Goal: Transaction & Acquisition: Obtain resource

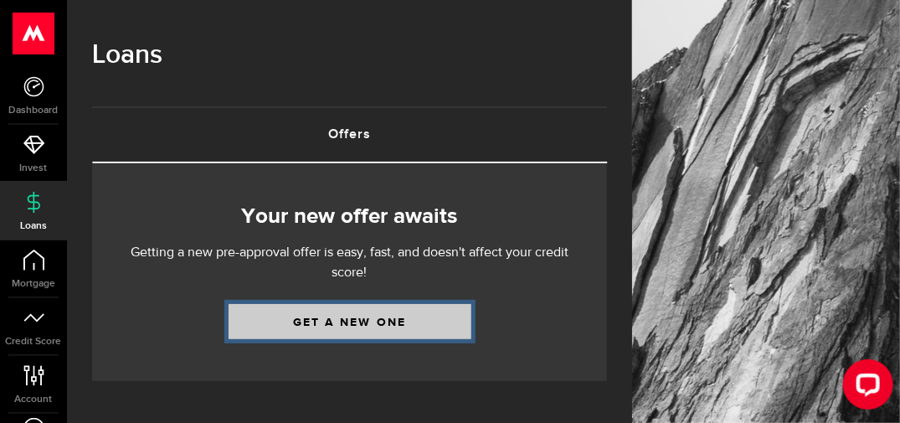
click at [370, 327] on link "Get a new one" at bounding box center [350, 321] width 243 height 35
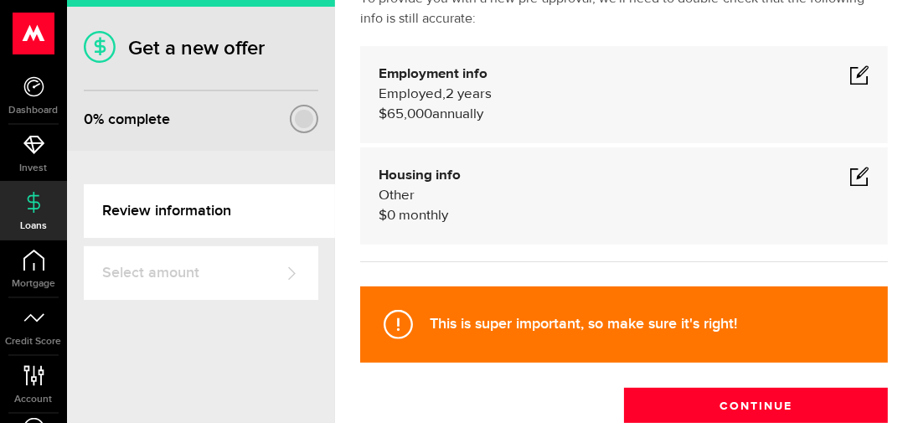
scroll to position [117, 0]
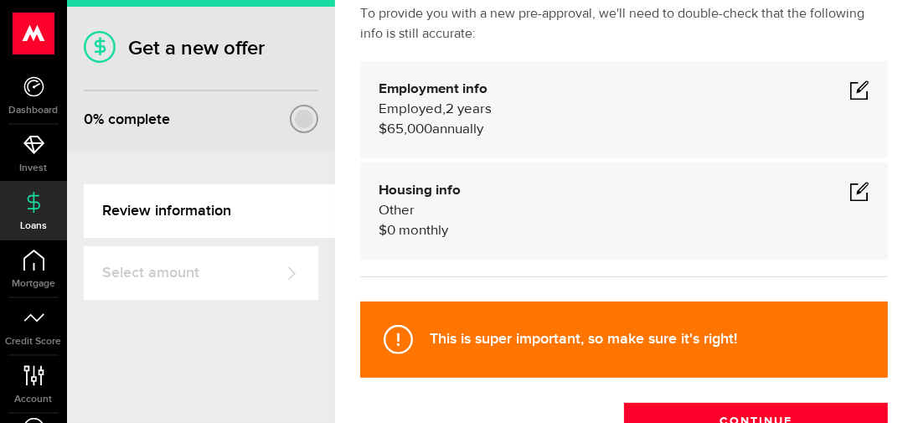
click at [849, 87] on span at bounding box center [859, 90] width 20 height 20
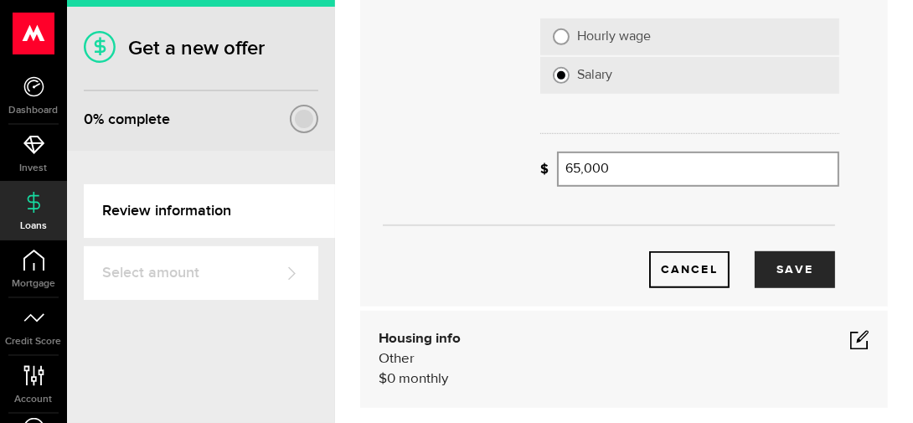
scroll to position [410, 0]
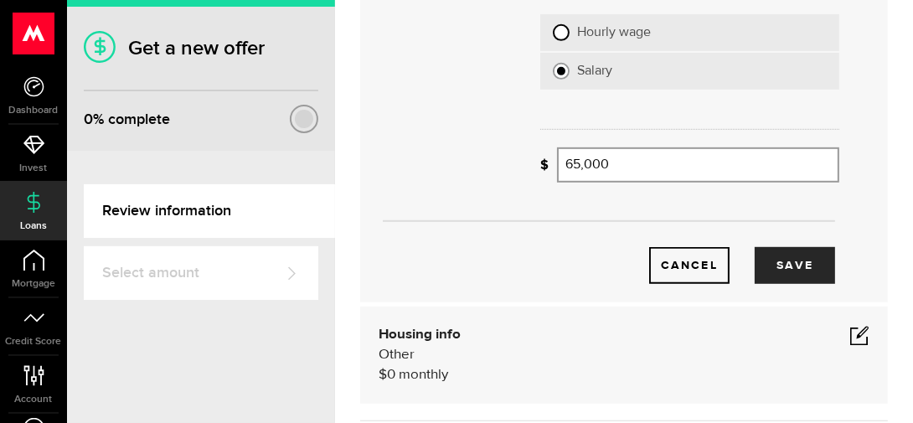
click at [562, 32] on input "Hourly wage" at bounding box center [561, 32] width 17 height 17
radio input "true"
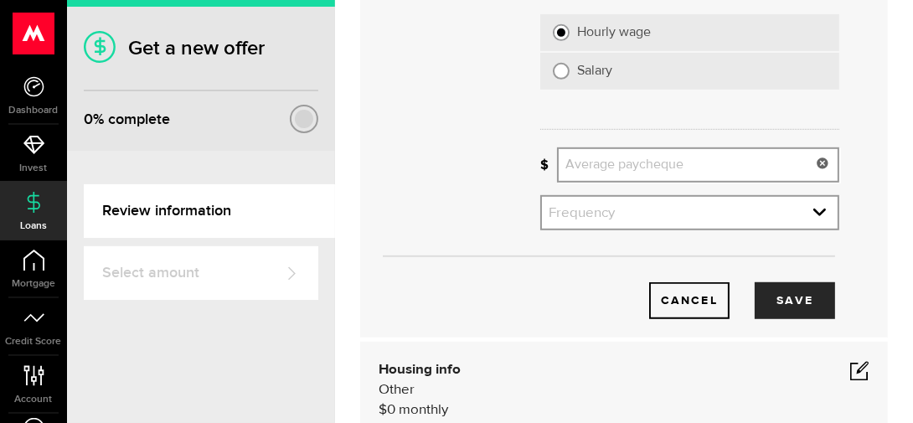
click at [681, 169] on input "Average paycheque" at bounding box center [698, 164] width 282 height 35
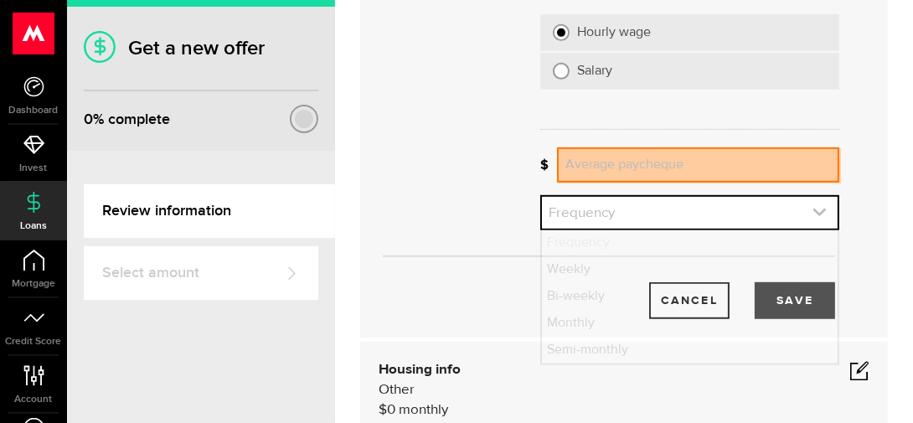
click at [701, 208] on link "expand select" at bounding box center [690, 213] width 296 height 32
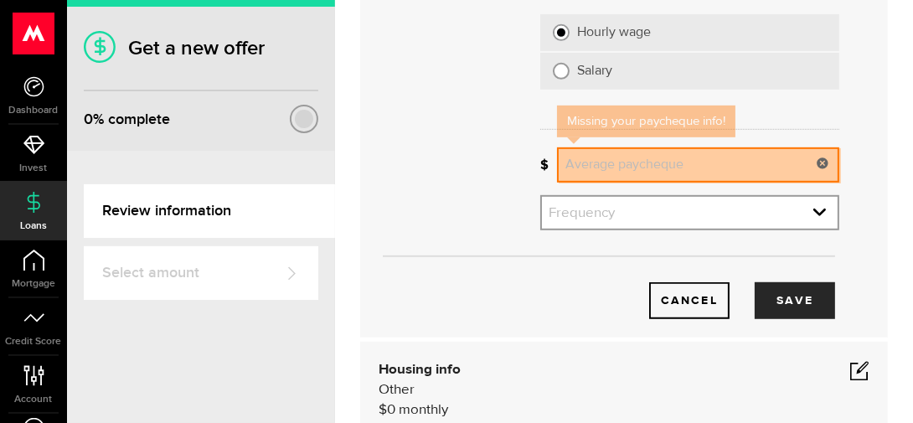
click at [645, 177] on input "Average paycheque" at bounding box center [698, 164] width 282 height 35
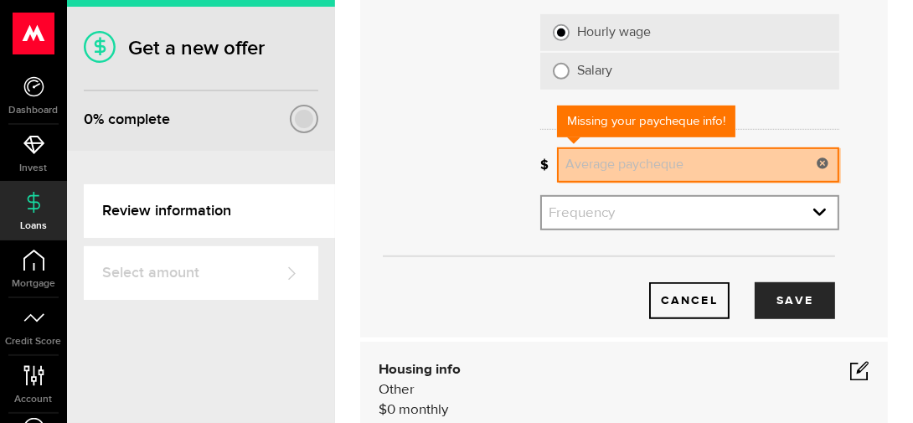
click at [645, 177] on input "Average paycheque" at bounding box center [698, 164] width 282 height 35
type input "2,100"
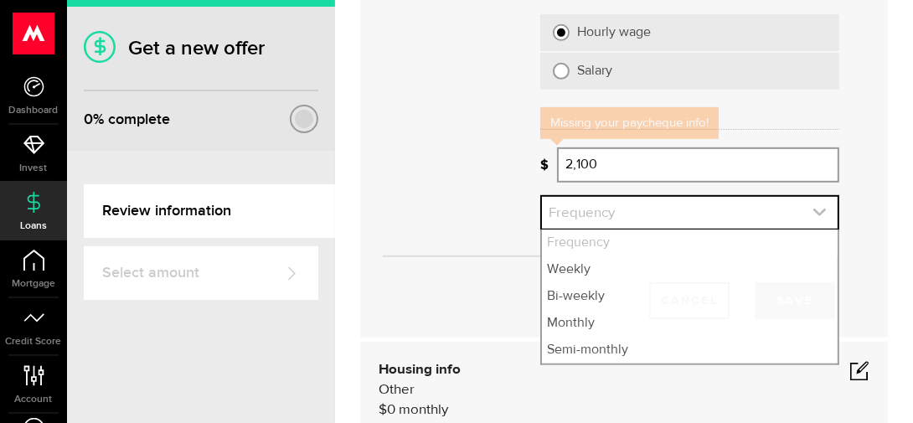
click at [808, 224] on link "expand select" at bounding box center [690, 213] width 296 height 32
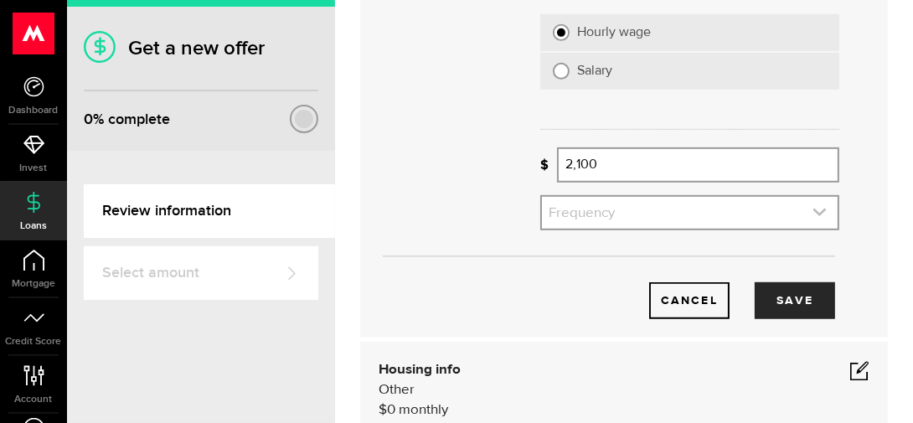
click at [812, 214] on icon "expand select" at bounding box center [819, 212] width 14 height 14
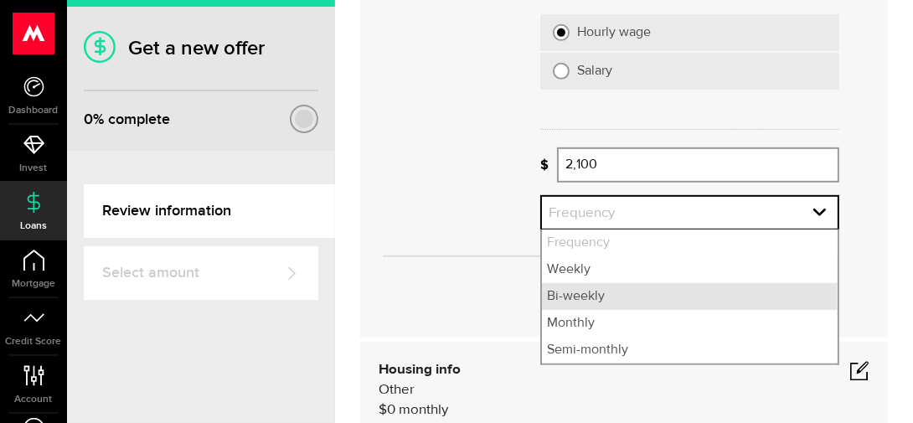
click at [668, 289] on li "Bi-weekly" at bounding box center [690, 296] width 296 height 27
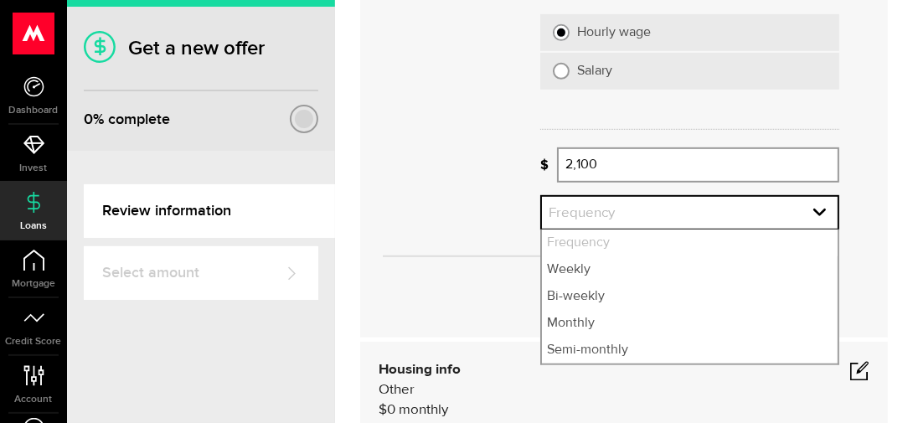
select select "bi_weekly"
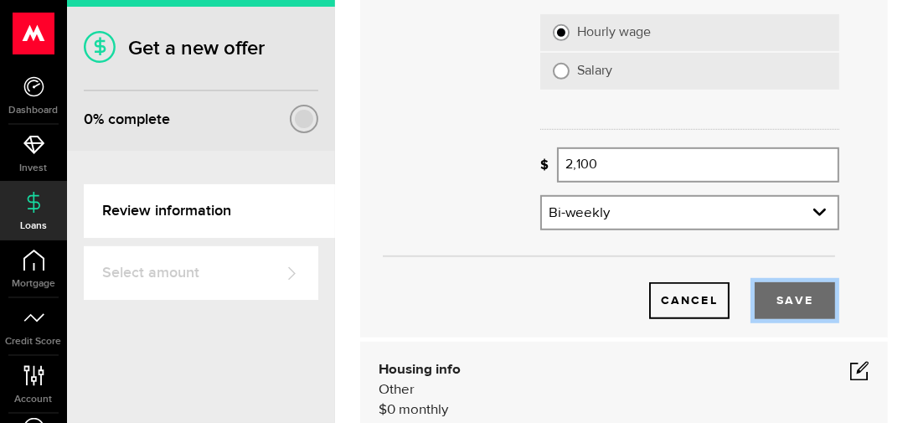
click at [771, 297] on button "Save" at bounding box center [794, 300] width 80 height 37
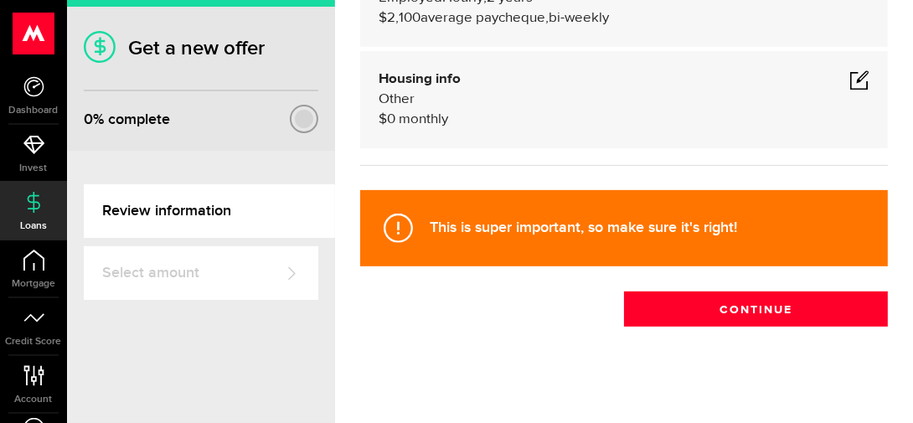
scroll to position [239, 0]
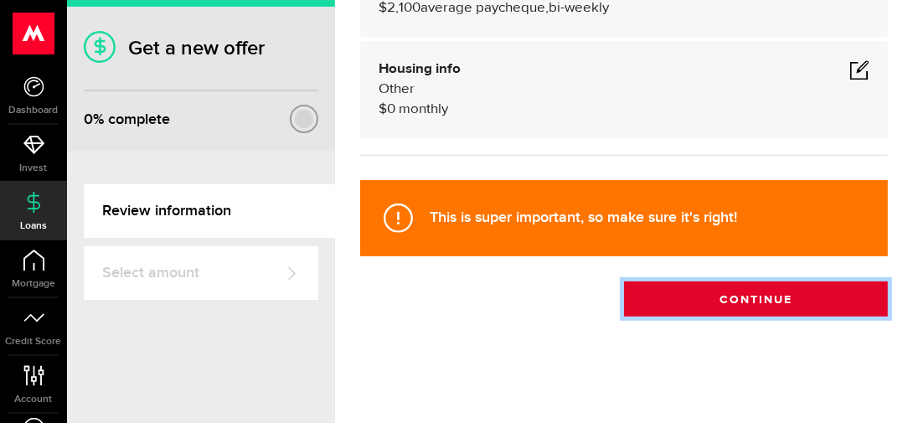
click at [750, 296] on button "Continue" at bounding box center [756, 298] width 264 height 35
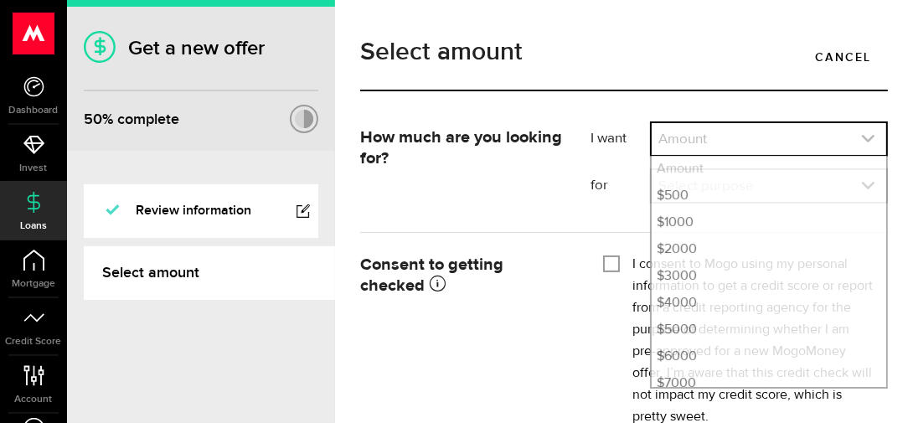
click at [861, 141] on icon "expand select" at bounding box center [868, 138] width 14 height 14
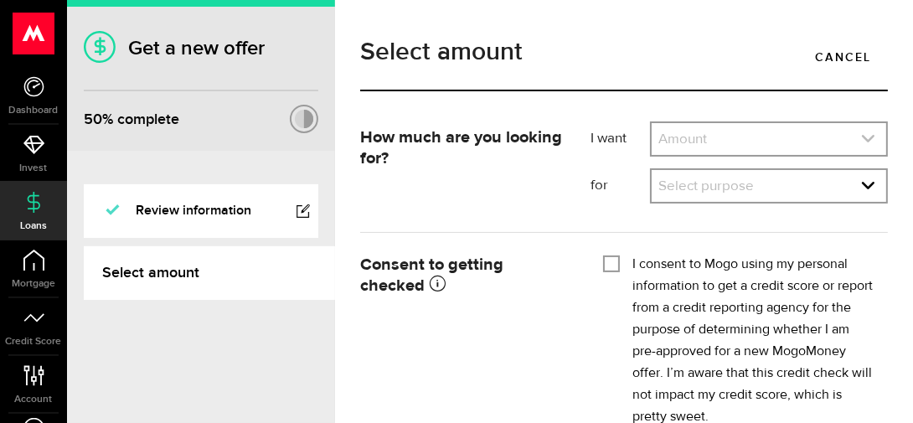
click at [861, 141] on icon "expand select" at bounding box center [868, 138] width 14 height 14
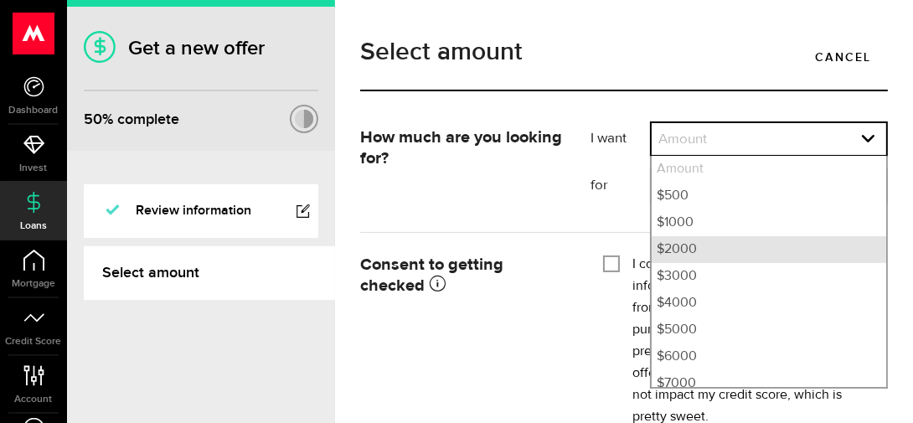
click at [673, 255] on li "$2000" at bounding box center [768, 249] width 234 height 27
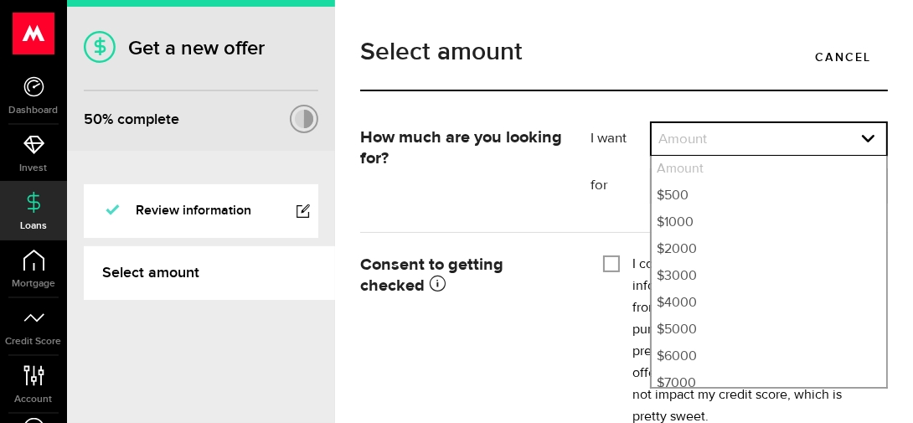
select select "2000"
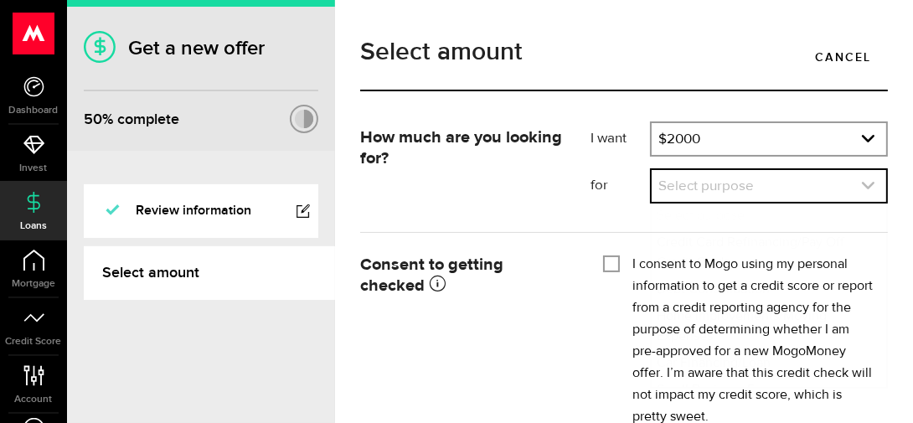
click at [689, 189] on link "expand select" at bounding box center [768, 186] width 234 height 32
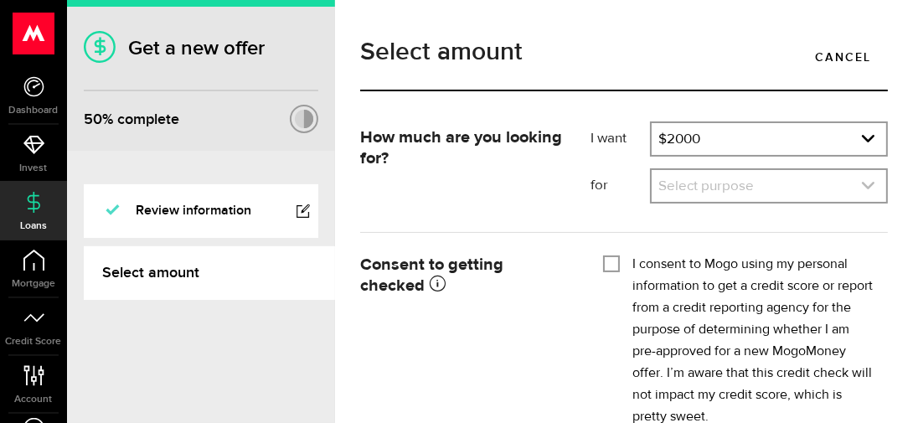
click at [689, 189] on link "expand select" at bounding box center [768, 186] width 234 height 32
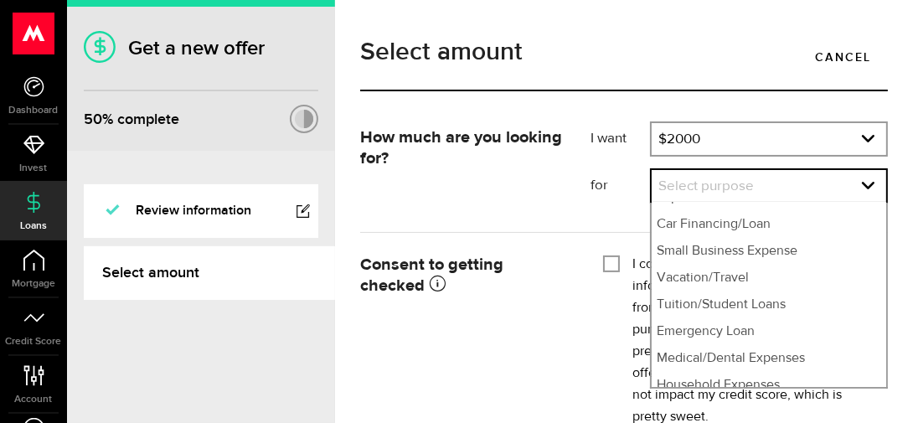
scroll to position [141, 0]
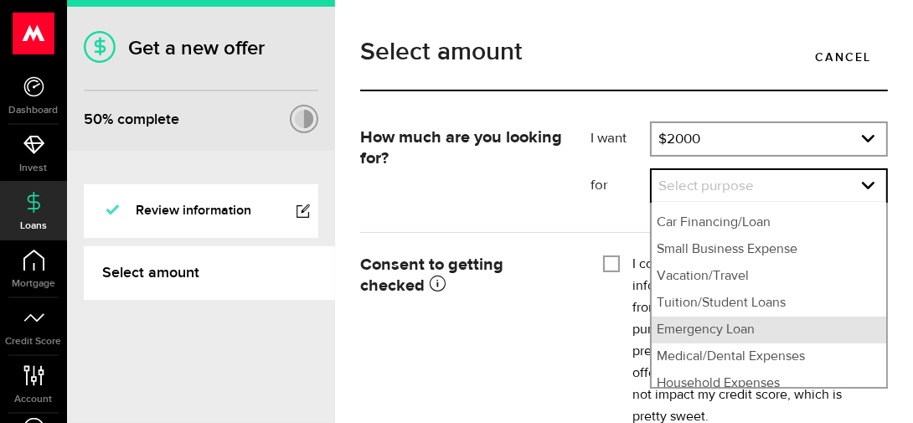
click at [764, 317] on li "Emergency Loan" at bounding box center [768, 330] width 234 height 27
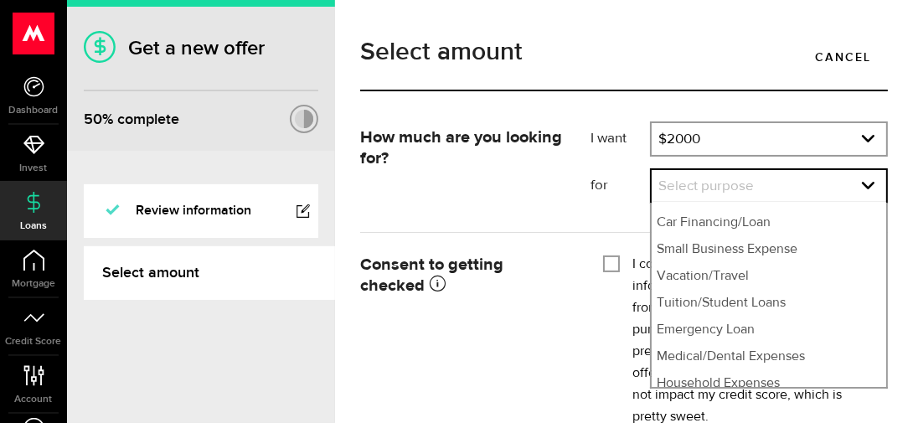
select select "Emergency Loan"
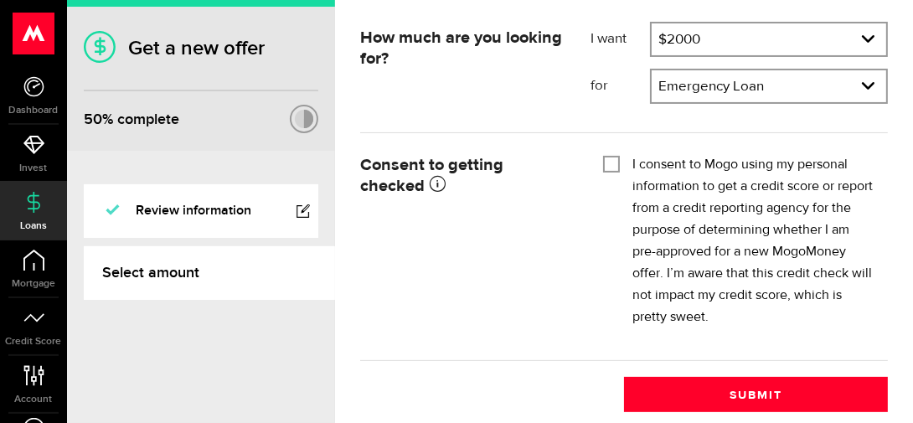
scroll to position [111, 0]
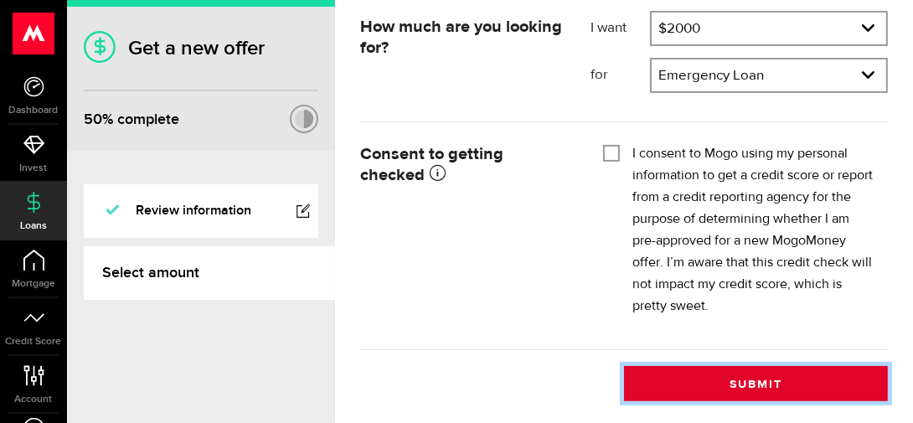
click at [757, 384] on button "Submit" at bounding box center [756, 383] width 264 height 35
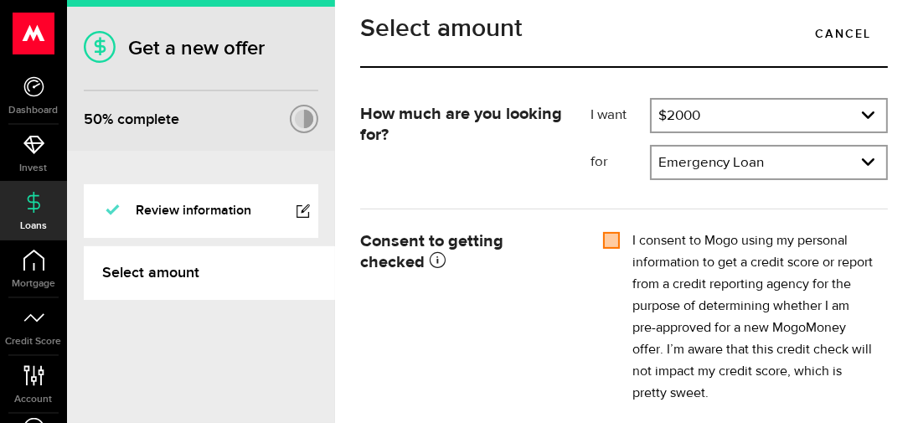
scroll to position [22, 0]
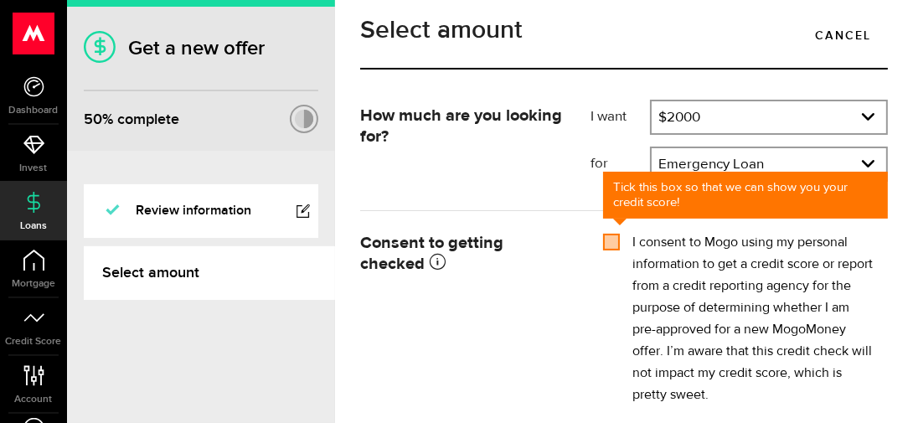
click at [603, 246] on input "I consent to Mogo using my personal information to get a credit score or report…" at bounding box center [611, 240] width 17 height 17
checkbox input "true"
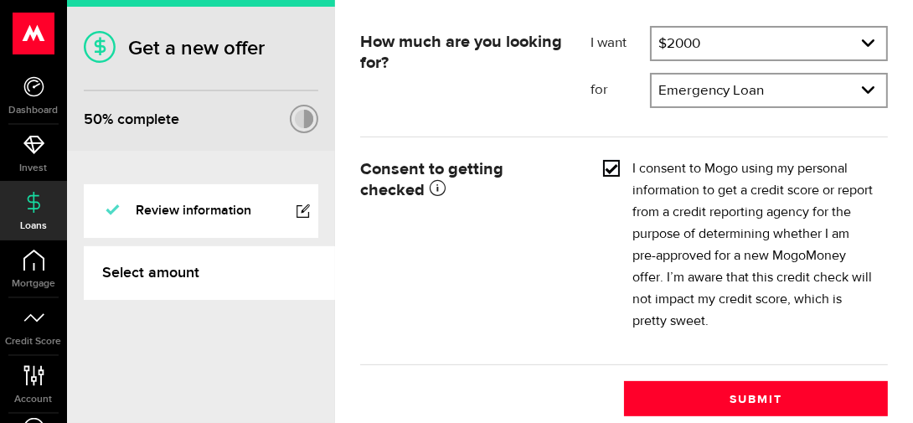
scroll to position [111, 0]
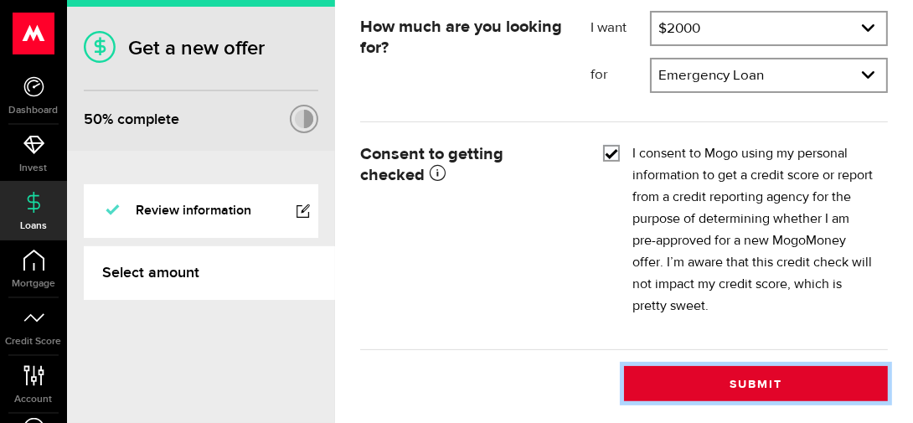
click at [759, 382] on button "Submit" at bounding box center [756, 383] width 264 height 35
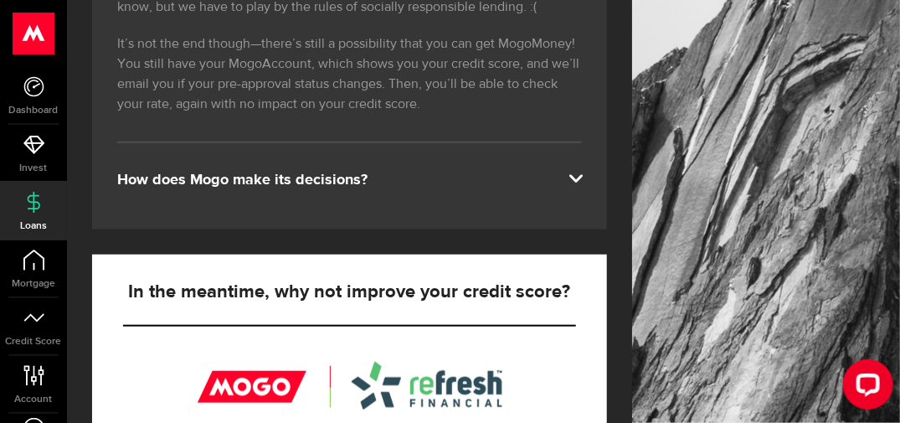
scroll to position [826, 0]
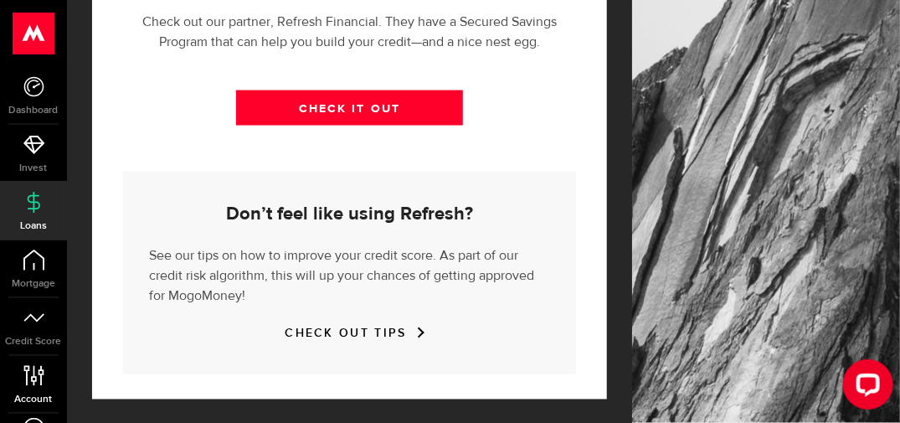
click at [36, 395] on span "Account" at bounding box center [33, 399] width 67 height 10
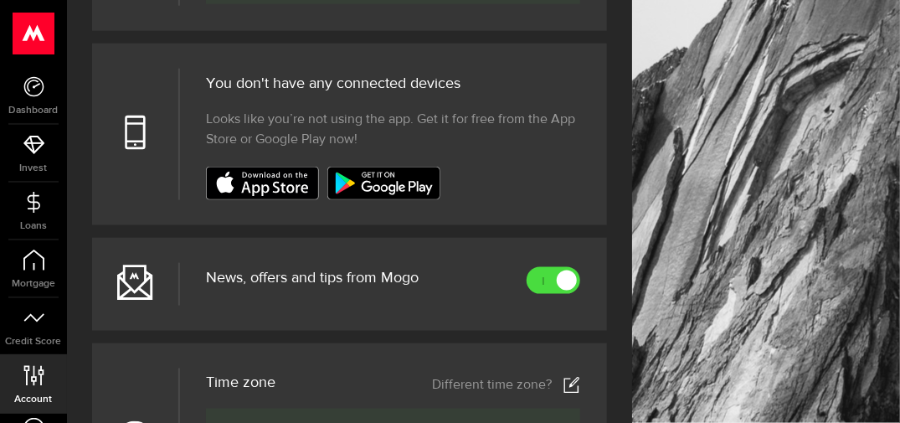
scroll to position [599, 0]
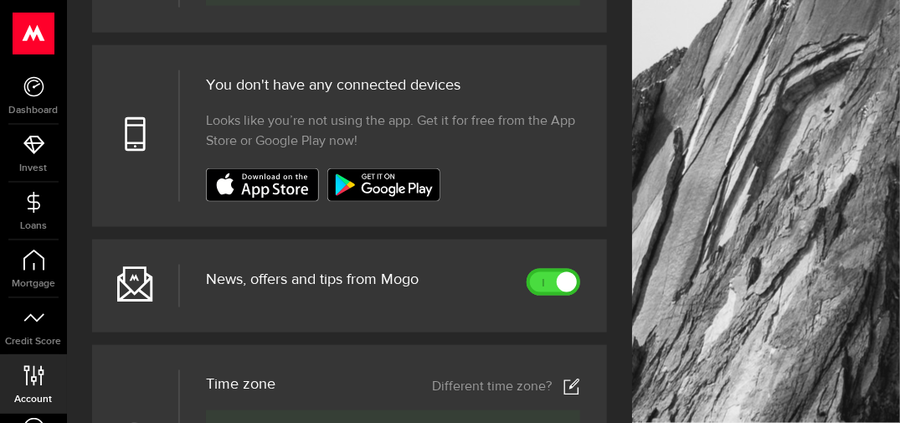
click at [559, 276] on link at bounding box center [554, 282] width 54 height 27
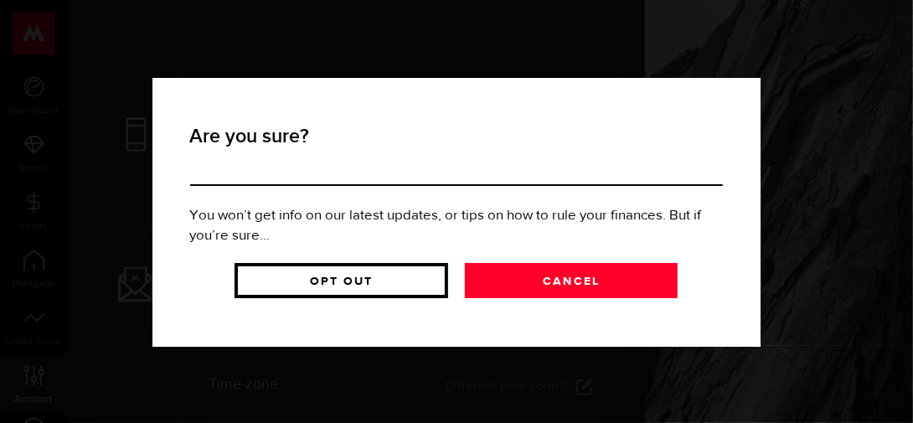
click at [387, 270] on link "Opt Out" at bounding box center [341, 280] width 214 height 35
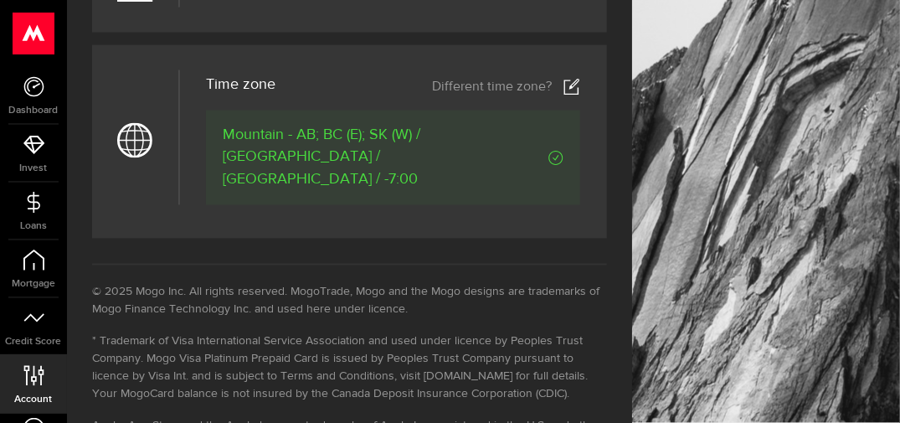
scroll to position [893, 0]
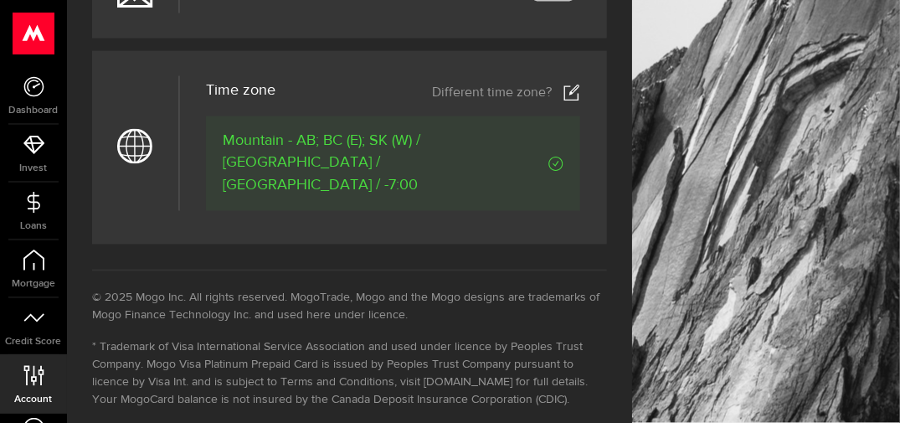
click at [38, 418] on icon at bounding box center [34, 428] width 23 height 21
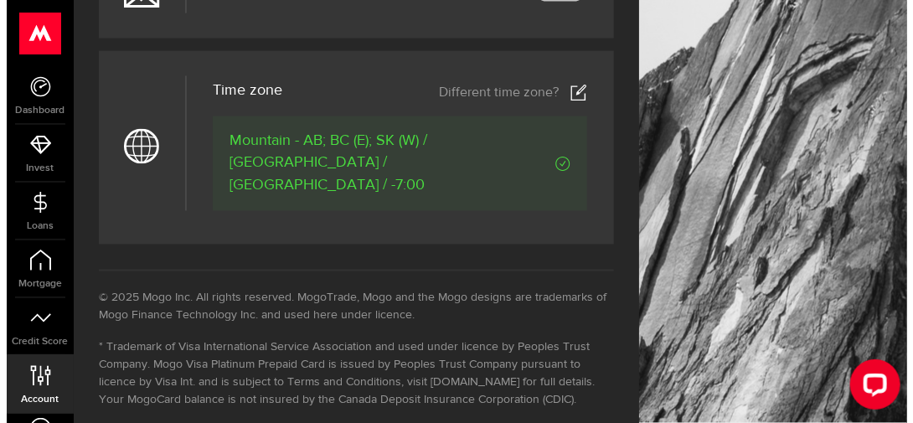
scroll to position [0, 0]
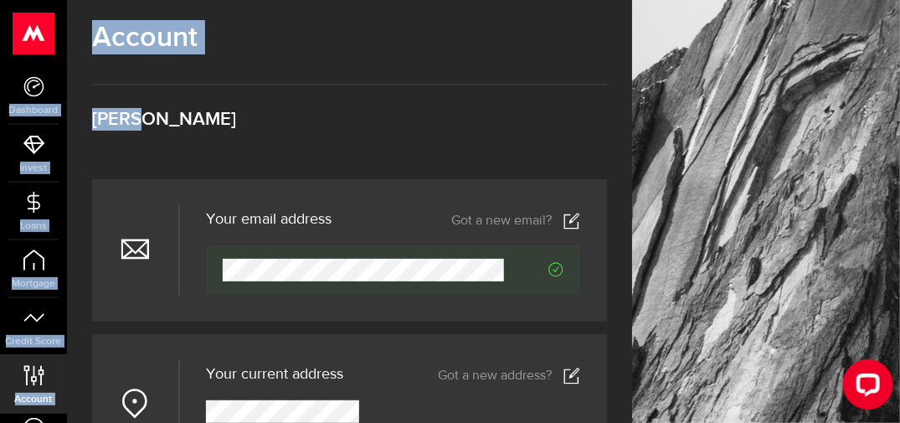
drag, startPoint x: 139, startPoint y: 120, endPoint x: 41, endPoint y: 29, distance: 133.3
drag, startPoint x: 41, startPoint y: 29, endPoint x: 15, endPoint y: 41, distance: 28.5
click at [15, 41] on use at bounding box center [33, 34] width 41 height 42
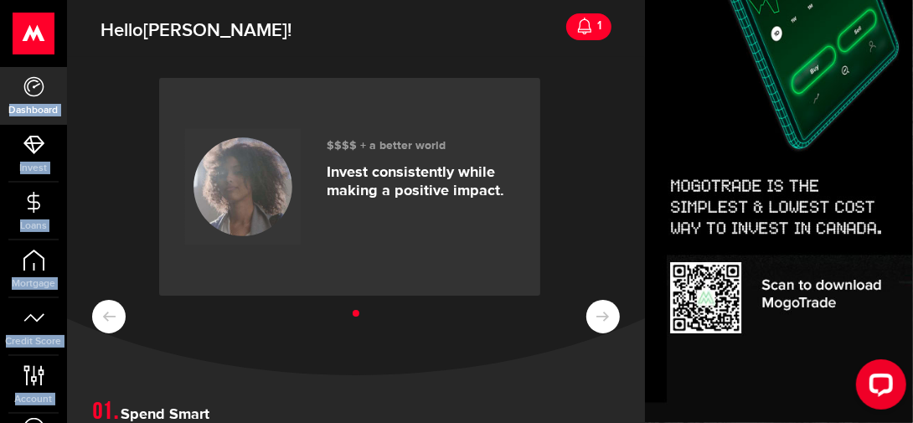
click at [43, 84] on use at bounding box center [33, 86] width 20 height 20
click at [33, 54] on use at bounding box center [33, 34] width 41 height 42
click at [579, 23] on icon at bounding box center [584, 26] width 17 height 17
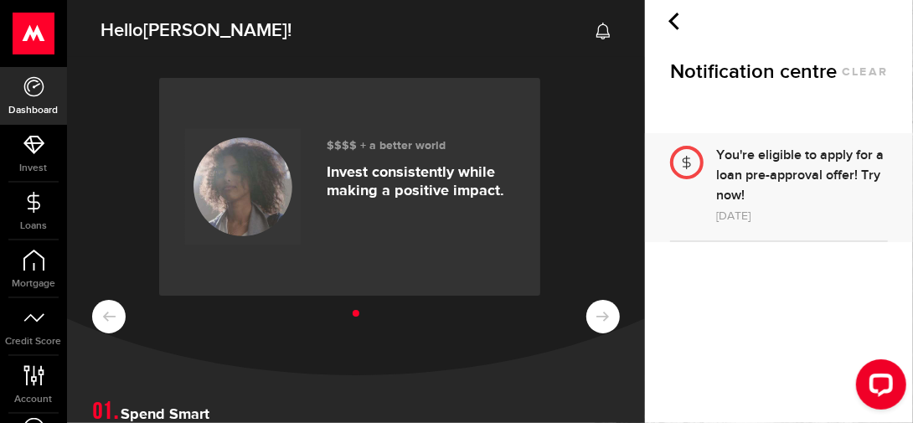
click at [728, 197] on div "You're eligible to apply for a loan pre-approval offer! Try now!" at bounding box center [802, 176] width 172 height 60
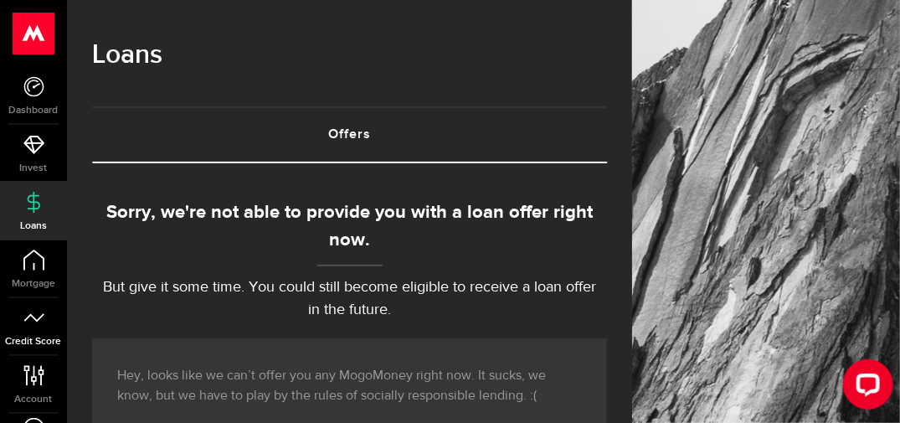
click at [30, 309] on icon at bounding box center [33, 317] width 21 height 21
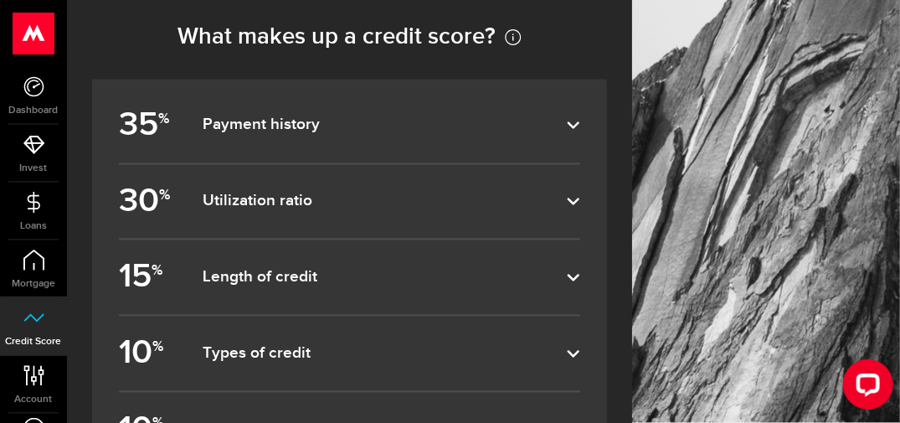
scroll to position [927, 0]
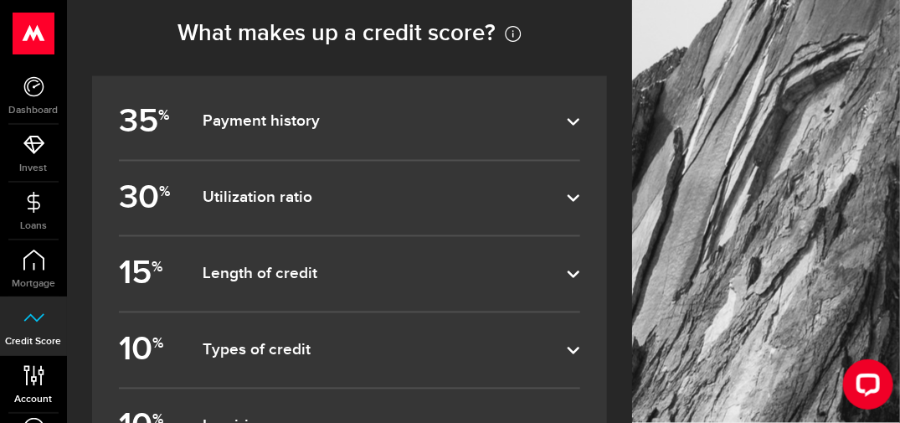
click at [44, 381] on icon at bounding box center [34, 375] width 23 height 21
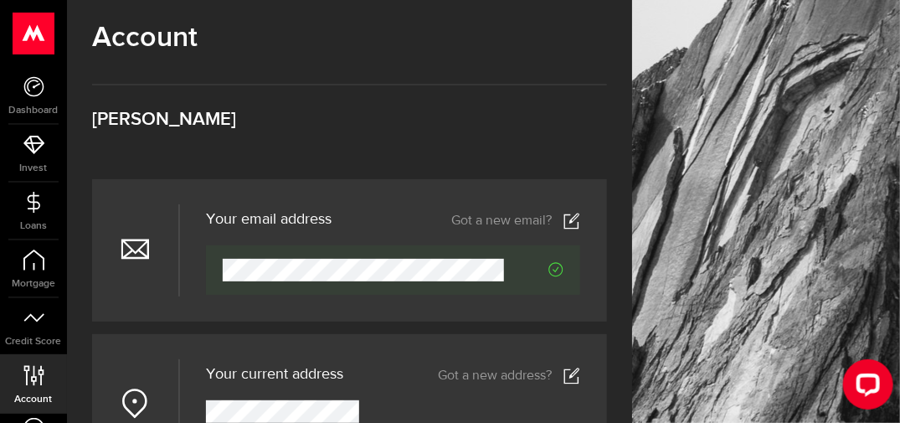
click at [161, 121] on h3 "[PERSON_NAME]" at bounding box center [349, 120] width 515 height 18
click at [31, 92] on icon at bounding box center [33, 86] width 21 height 21
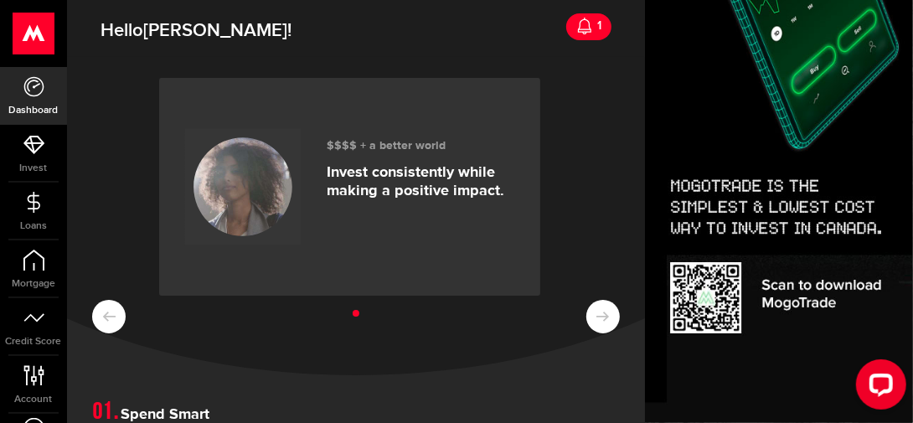
click at [180, 29] on span "[PERSON_NAME]" at bounding box center [215, 30] width 144 height 23
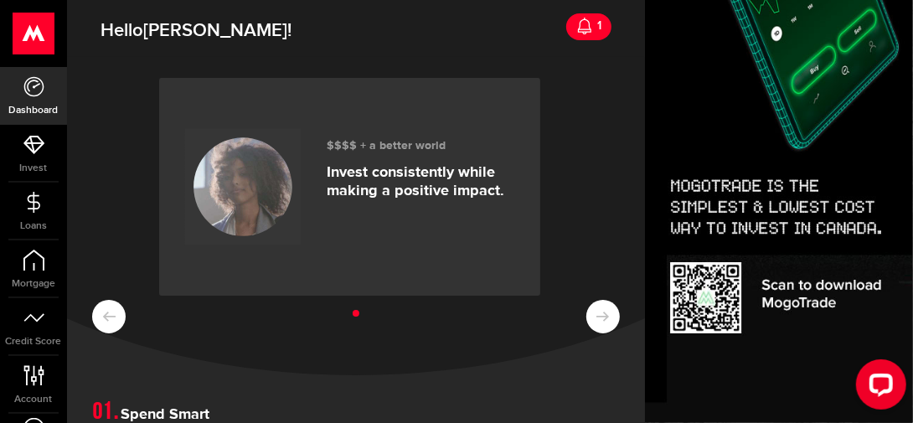
click at [162, 42] on span "Hello [PERSON_NAME] !" at bounding box center [195, 30] width 191 height 35
click at [18, 34] on use at bounding box center [33, 34] width 41 height 42
click at [32, 34] on use at bounding box center [33, 34] width 41 height 42
click at [32, 20] on use at bounding box center [33, 34] width 41 height 42
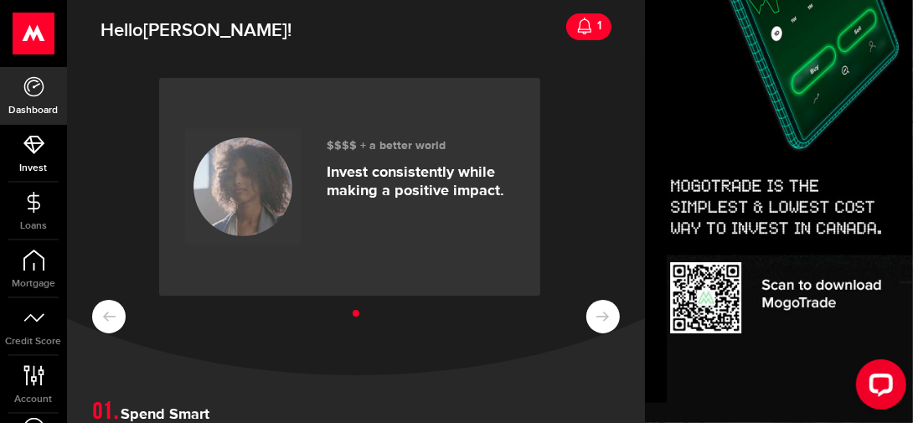
drag, startPoint x: 32, startPoint y: 20, endPoint x: 27, endPoint y: 139, distance: 119.0
click at [27, 139] on div "Dashboard Dashboard Bitcoin Bitcoin Invest Invest Loans Loans Mortgage Mortgage…" at bounding box center [33, 211] width 67 height 423
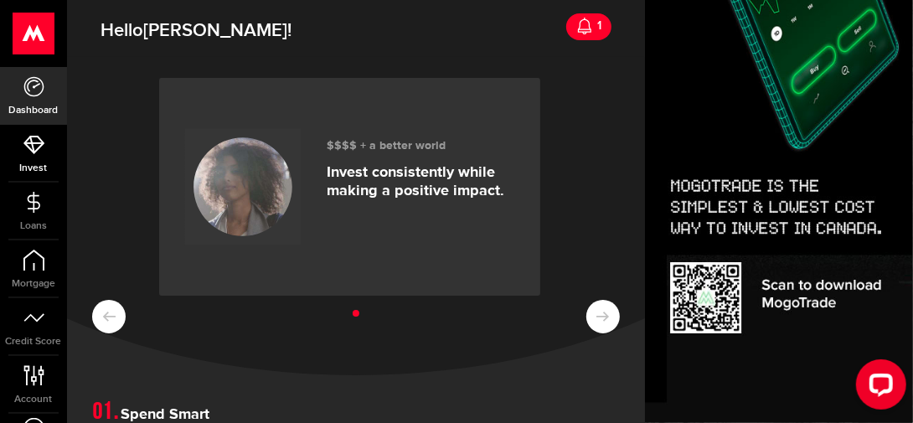
click at [27, 139] on use at bounding box center [33, 145] width 21 height 18
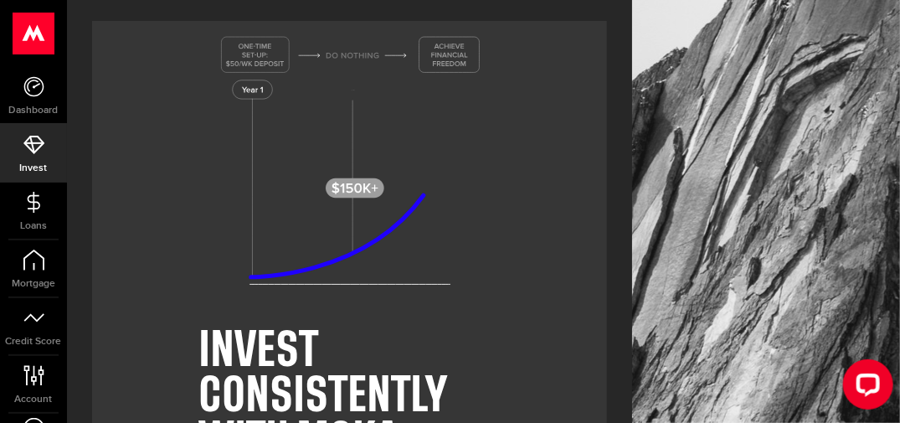
click at [41, 43] on use at bounding box center [33, 34] width 41 height 42
